Goal: Task Accomplishment & Management: Manage account settings

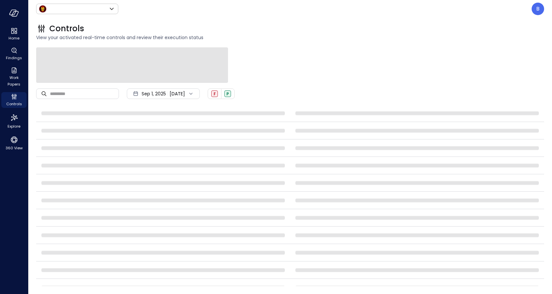
type input "*****"
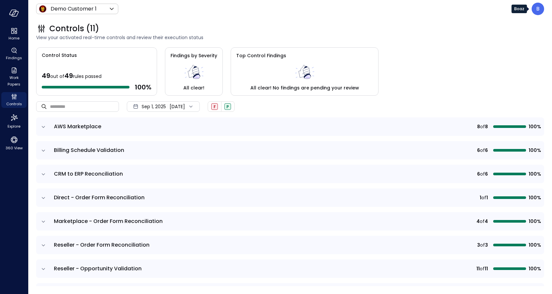
click at [540, 10] on div "B" at bounding box center [537, 9] width 12 height 12
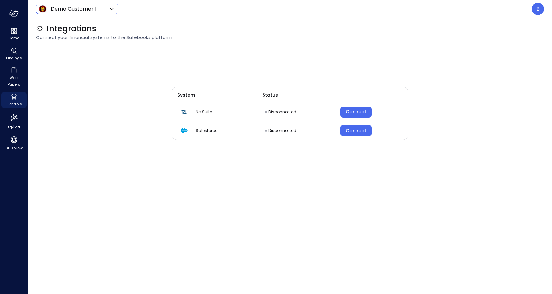
click at [110, 11] on icon at bounding box center [112, 9] width 8 height 8
click at [144, 18] on div at bounding box center [276, 147] width 552 height 294
click at [362, 114] on div "Connect" at bounding box center [355, 112] width 21 height 8
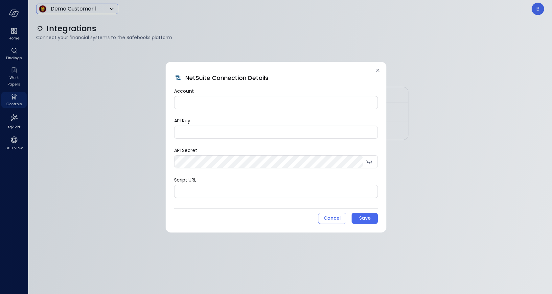
click at [253, 107] on input "Account" at bounding box center [275, 102] width 203 height 12
click at [334, 217] on div "Cancel" at bounding box center [331, 218] width 17 height 8
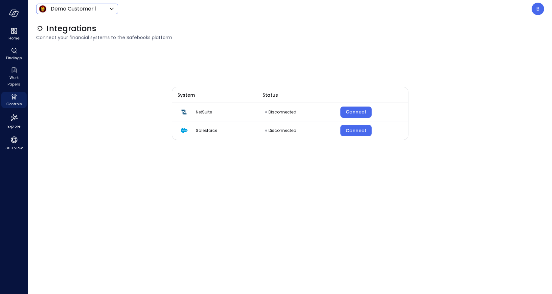
click at [19, 16] on div at bounding box center [14, 13] width 28 height 26
click at [13, 16] on icon "button" at bounding box center [15, 13] width 7 height 5
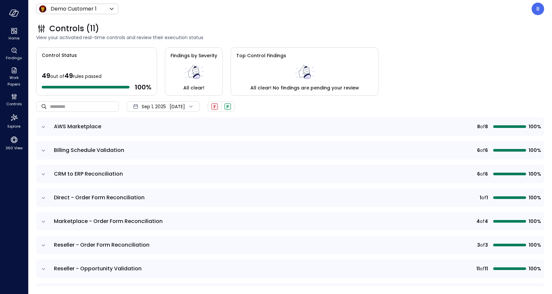
click at [44, 125] on icon "expand row" at bounding box center [43, 126] width 7 height 7
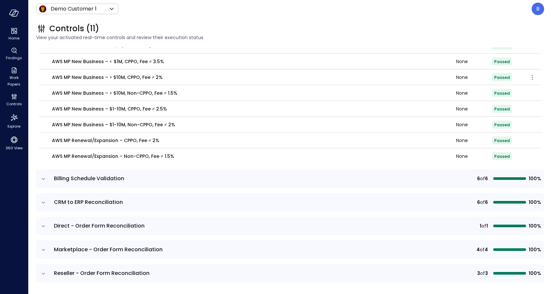
scroll to position [143, 0]
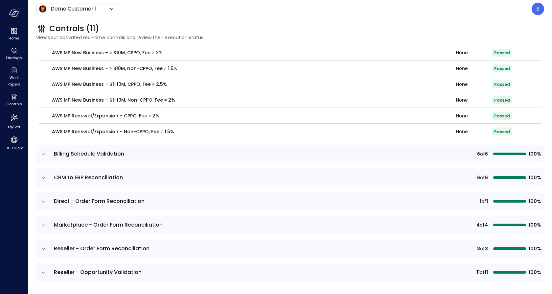
click at [45, 154] on icon "expand row" at bounding box center [43, 154] width 7 height 7
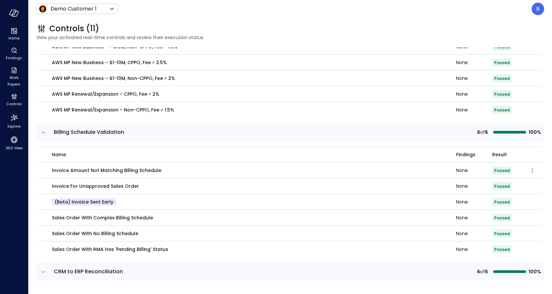
scroll to position [165, 0]
click at [96, 217] on p "Sales Order with Complex Billing Schedule" at bounding box center [102, 216] width 101 height 7
click at [532, 216] on icon "button" at bounding box center [532, 216] width 1 height 1
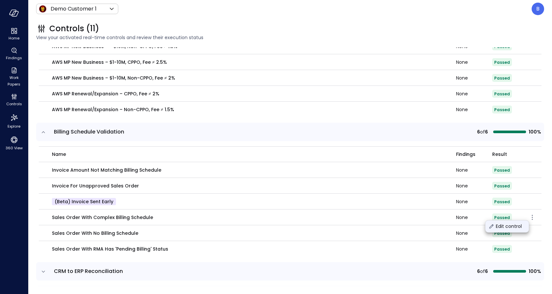
click at [514, 228] on p "Edit control" at bounding box center [509, 226] width 26 height 7
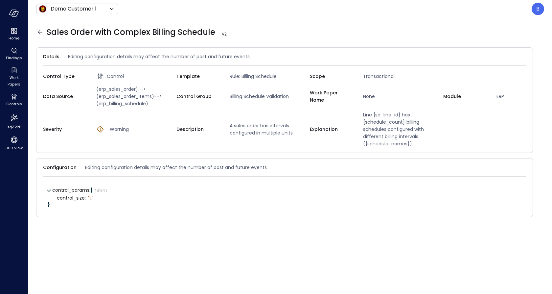
click at [120, 92] on span "(erp_sales_order)-->(erp_sales_order_items)-->(erp_billing_schedule)" at bounding box center [135, 96] width 83 height 22
click at [258, 131] on span "A sales order has intervals configured in multiple units" at bounding box center [268, 129] width 83 height 14
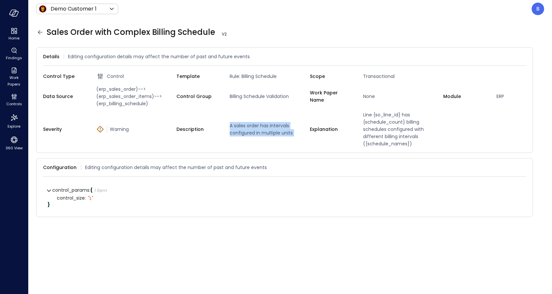
click at [258, 131] on span "A sales order has intervals configured in multiple units" at bounding box center [268, 129] width 83 height 14
click at [75, 195] on span "control_size :" at bounding box center [71, 197] width 29 height 5
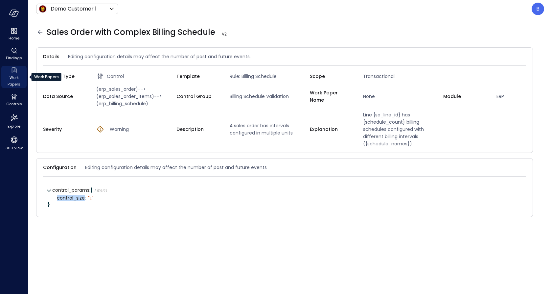
click at [14, 71] on icon "Work Papers" at bounding box center [13, 70] width 5 height 6
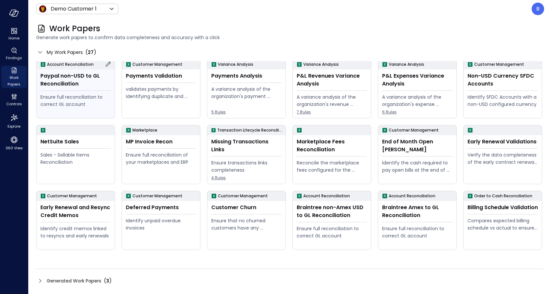
scroll to position [70, 0]
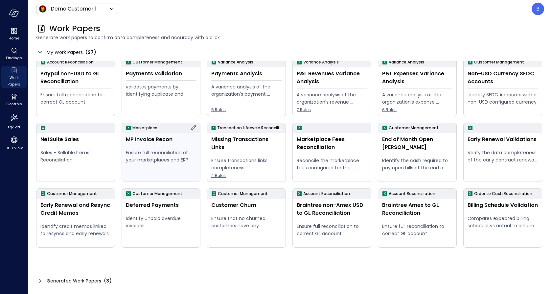
click at [193, 126] on icon at bounding box center [193, 127] width 5 height 5
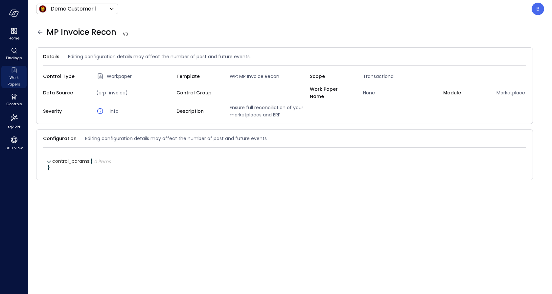
click at [39, 33] on icon at bounding box center [40, 32] width 8 height 8
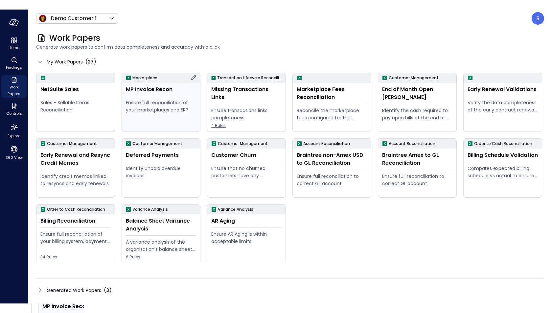
scroll to position [131, 0]
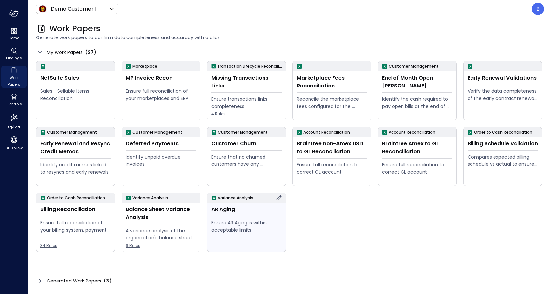
click at [278, 198] on icon at bounding box center [279, 197] width 8 height 8
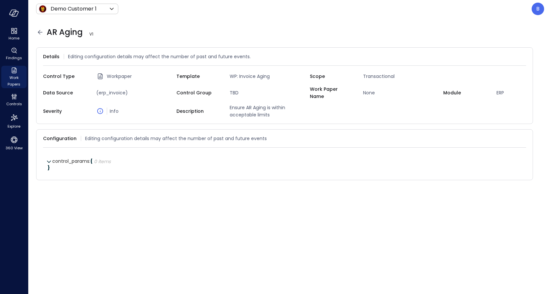
click at [39, 29] on icon at bounding box center [40, 32] width 8 height 8
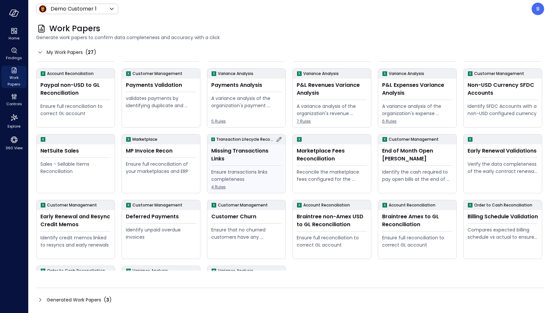
scroll to position [60, 0]
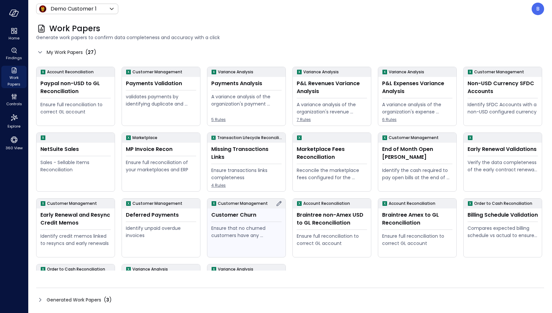
click at [278, 203] on icon at bounding box center [279, 203] width 8 height 8
